Goal: Task Accomplishment & Management: Use online tool/utility

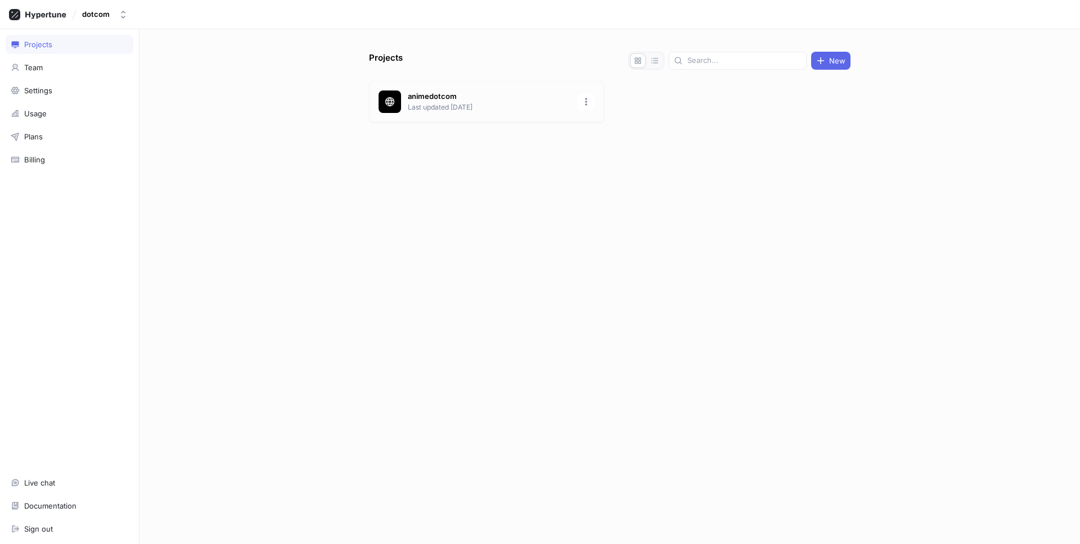
click at [471, 107] on p "Last updated [DATE]" at bounding box center [489, 107] width 163 height 10
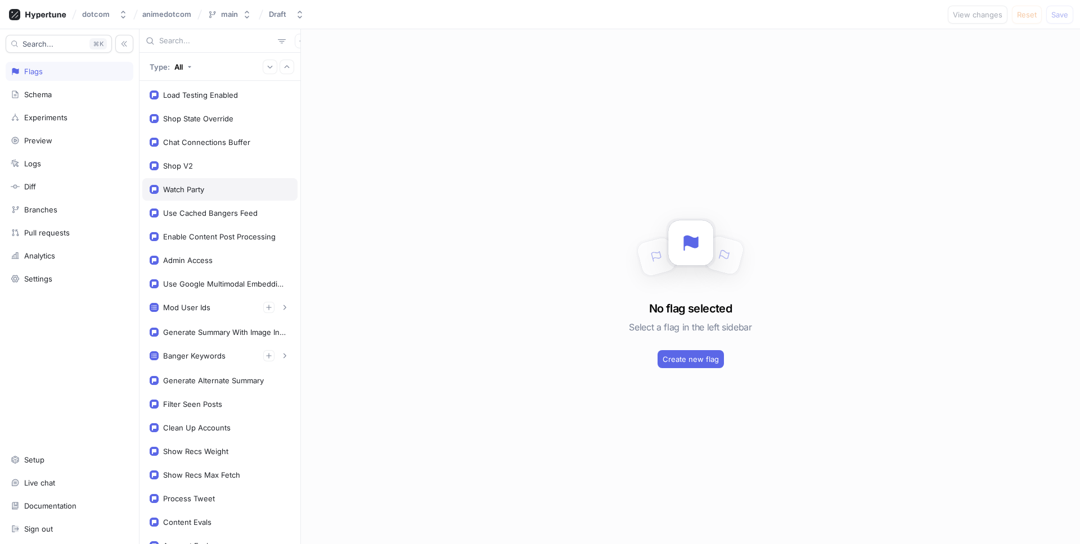
click at [223, 188] on div "Watch Party" at bounding box center [220, 189] width 141 height 9
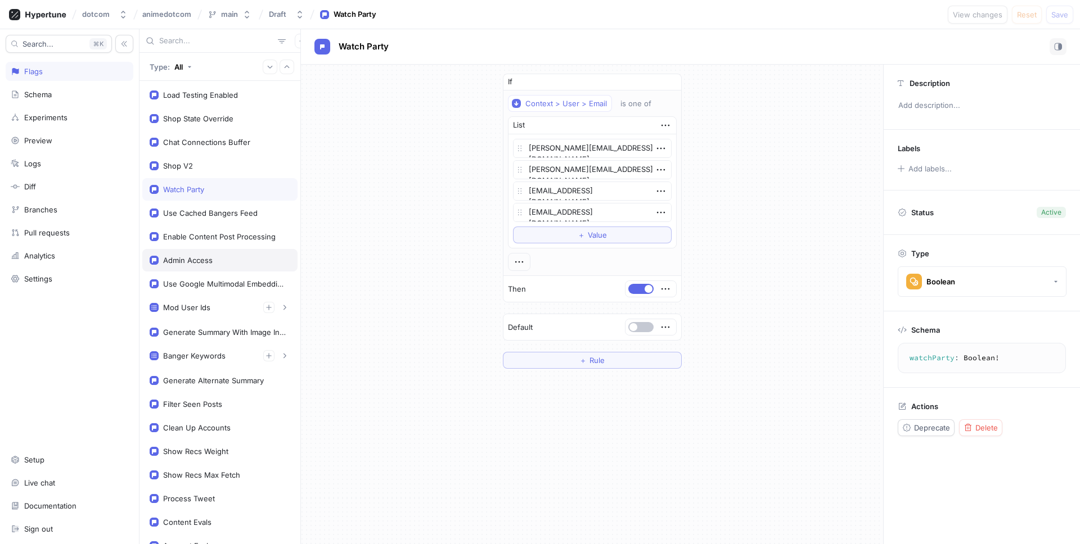
click at [227, 263] on div "Admin Access" at bounding box center [220, 260] width 141 height 9
type textarea "x"
type textarea "adminAccess: Boolean!"
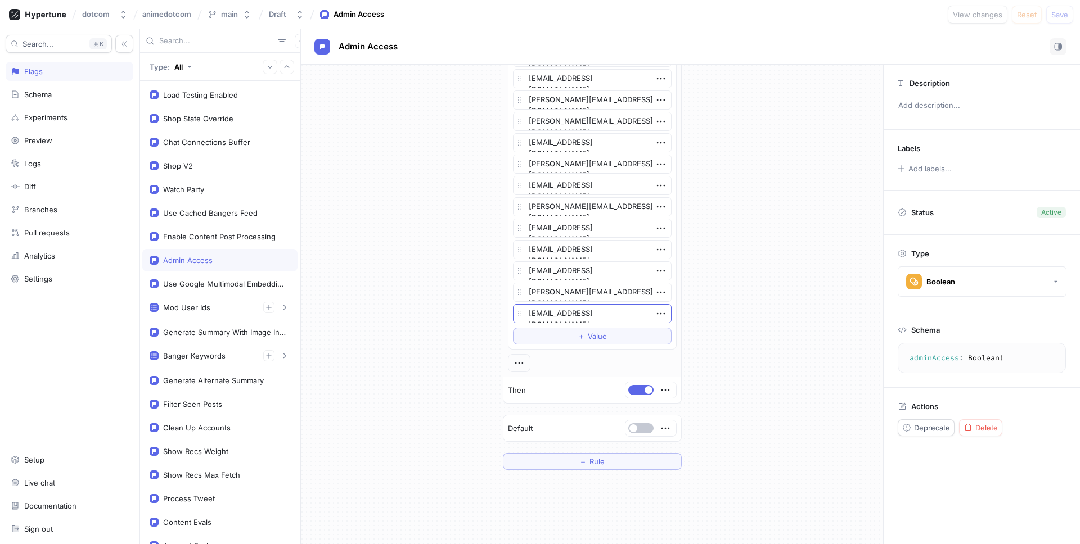
scroll to position [987, 0]
click at [588, 337] on span "Value" at bounding box center [597, 337] width 19 height 7
click at [587, 337] on textarea at bounding box center [592, 336] width 159 height 19
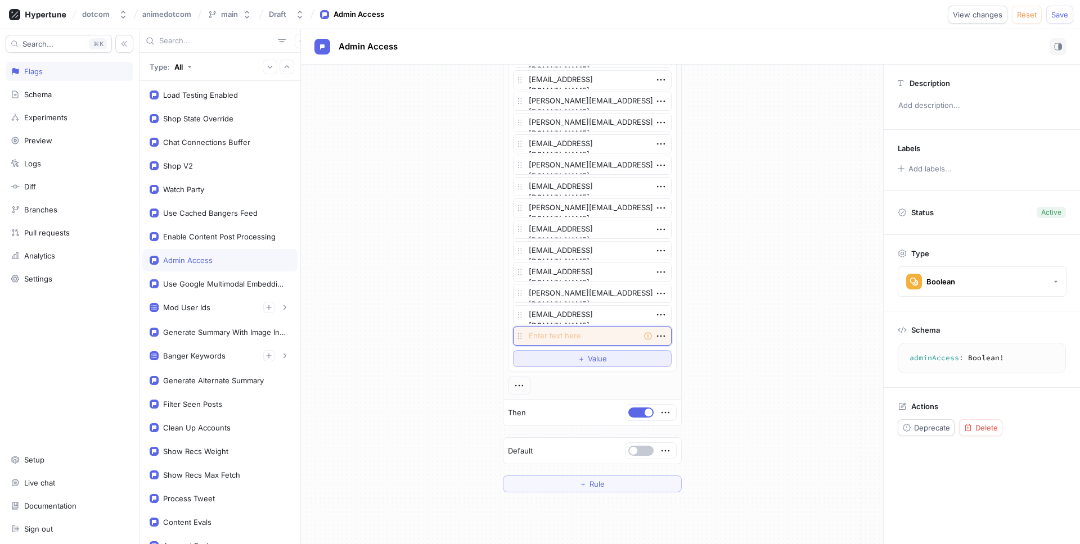
paste textarea "[EMAIL_ADDRESS][DOMAIN_NAME]"
type textarea "x"
type textarea "[EMAIL_ADDRESS][DOMAIN_NAME]"
drag, startPoint x: 639, startPoint y: 340, endPoint x: 686, endPoint y: 341, distance: 47.3
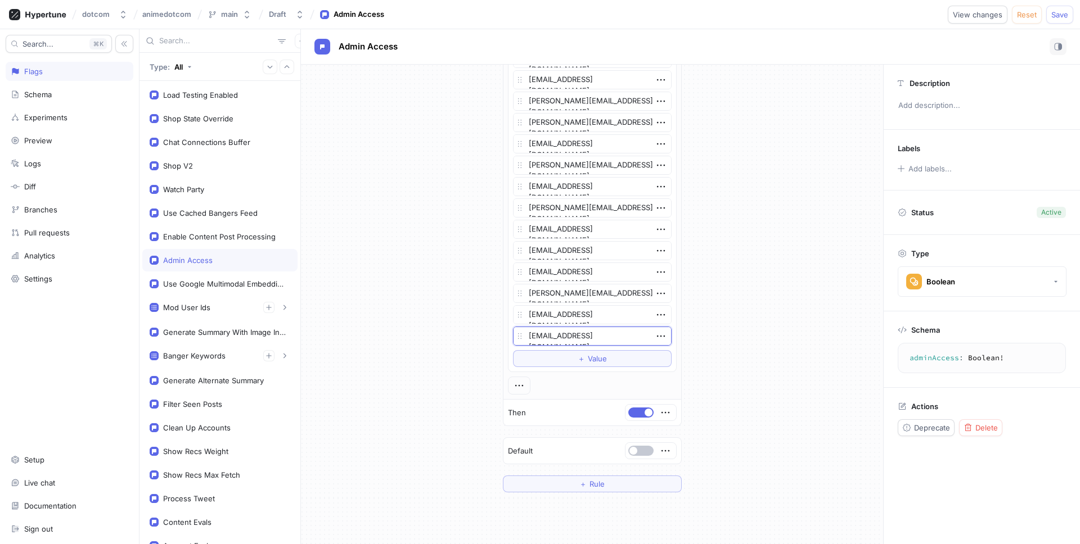
click at [639, 340] on textarea "[EMAIL_ADDRESS][DOMAIN_NAME]" at bounding box center [592, 336] width 159 height 19
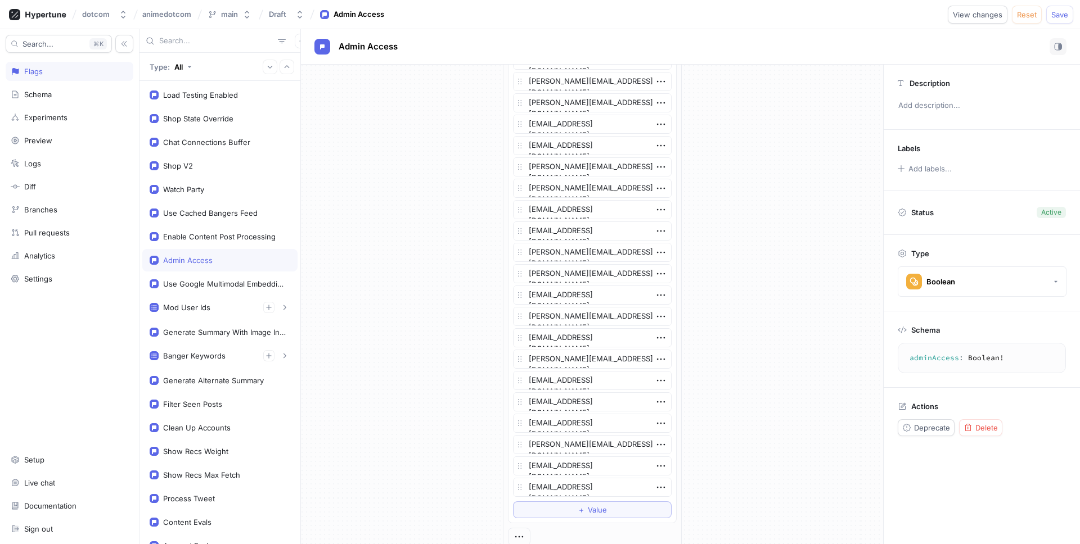
scroll to position [1108, 0]
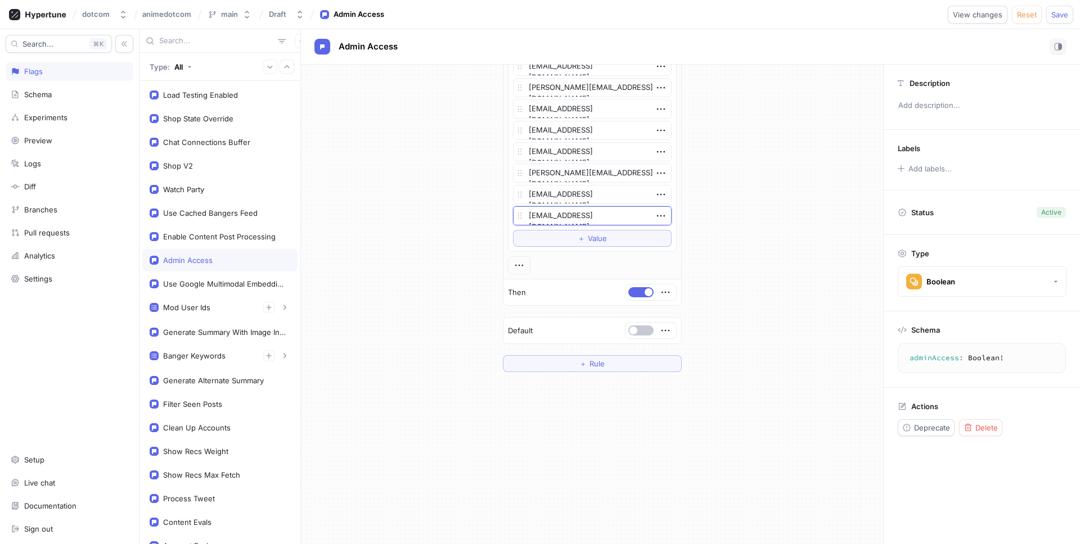
click at [638, 222] on textarea "[EMAIL_ADDRESS][DOMAIN_NAME]" at bounding box center [592, 215] width 159 height 19
click at [1061, 12] on span "Save" at bounding box center [1059, 14] width 17 height 7
type textarea "x"
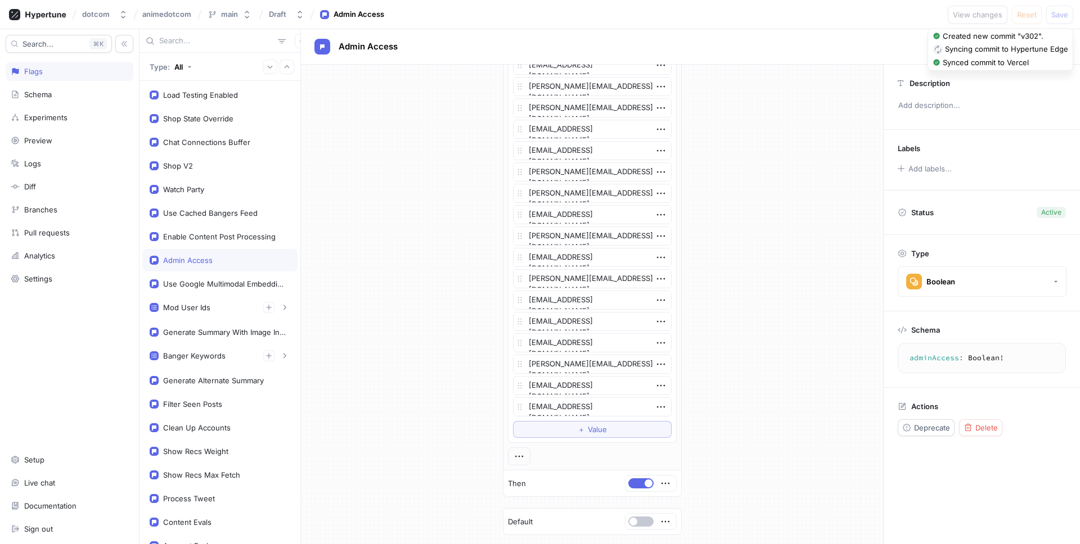
scroll to position [915, 0]
